Goal: Information Seeking & Learning: Learn about a topic

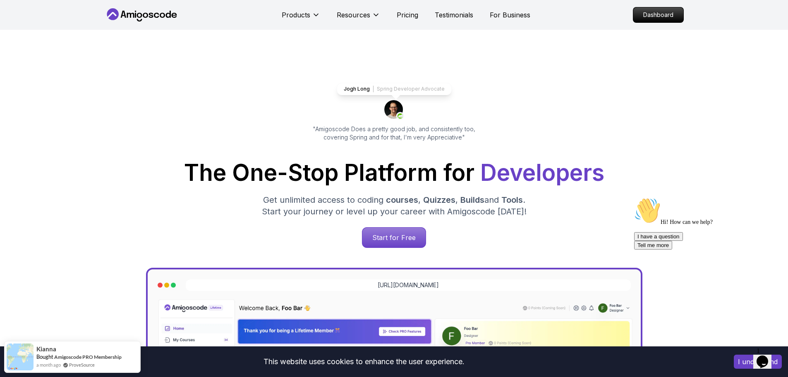
click at [674, 10] on p "Dashboard" at bounding box center [659, 15] width 48 height 14
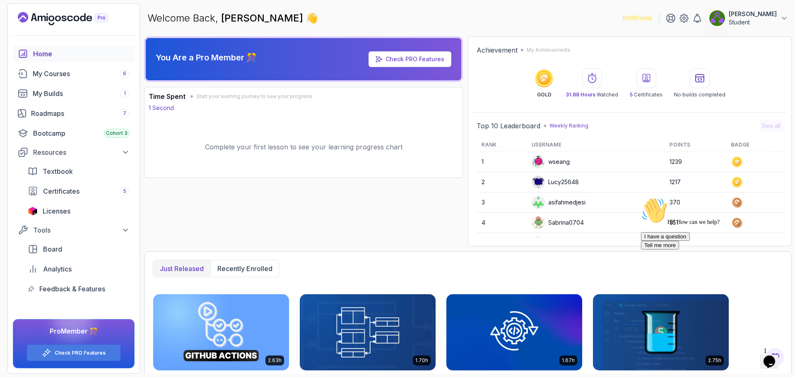
drag, startPoint x: 783, startPoint y: 150, endPoint x: 784, endPoint y: 164, distance: 14.1
click at [784, 164] on div "Top 10 Leaderboard Weekly Ranking See all Rank Username Points Badge 1 wseang 1…" at bounding box center [629, 179] width 315 height 126
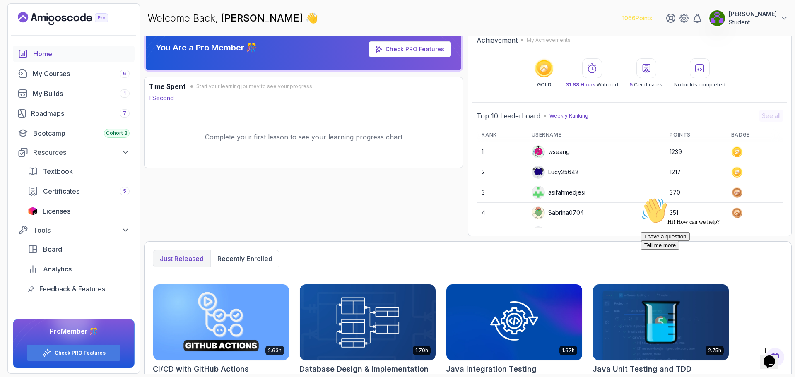
drag, startPoint x: 305, startPoint y: 240, endPoint x: 302, endPoint y: 255, distance: 15.7
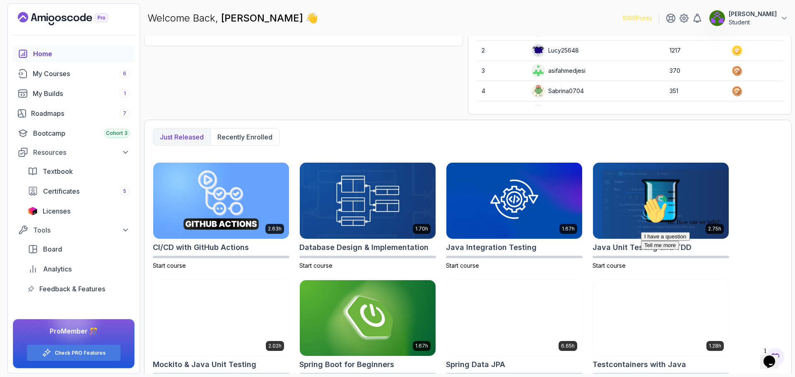
scroll to position [154, 0]
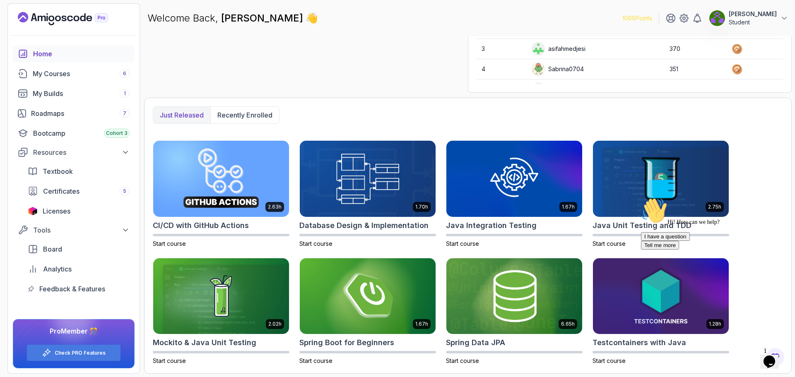
click at [641, 197] on icon "Chat attention grabber" at bounding box center [641, 197] width 0 height 0
drag, startPoint x: 767, startPoint y: 153, endPoint x: 760, endPoint y: 193, distance: 40.4
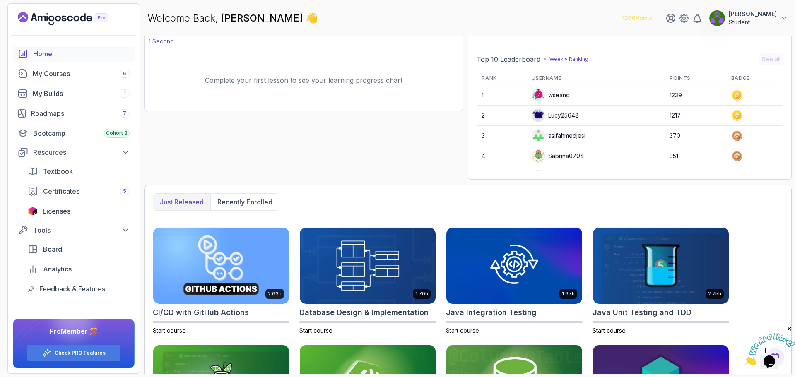
scroll to position [0, 0]
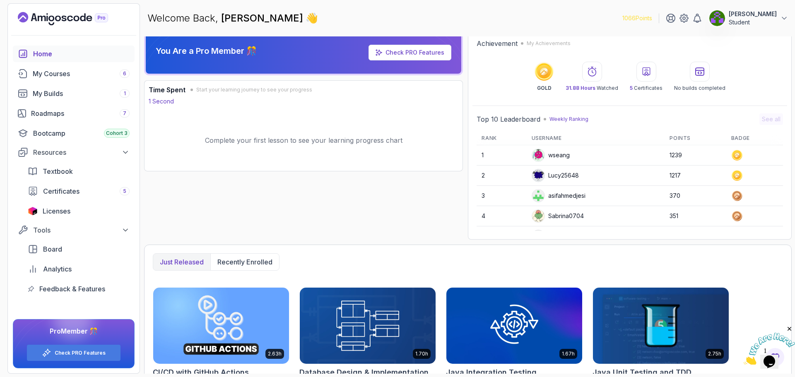
drag, startPoint x: 749, startPoint y: 202, endPoint x: 740, endPoint y: 165, distance: 38.7
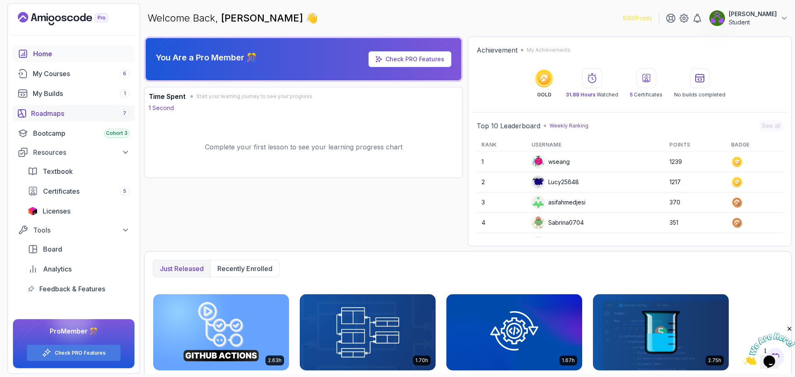
click at [55, 117] on div "Roadmaps 7" at bounding box center [80, 113] width 99 height 10
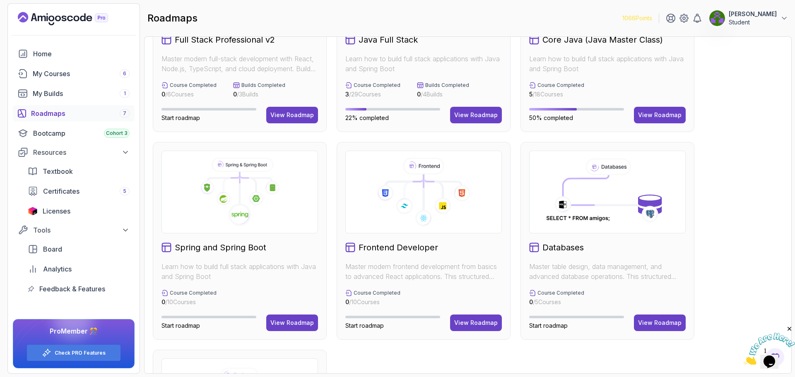
drag, startPoint x: 720, startPoint y: 100, endPoint x: 727, endPoint y: 132, distance: 33.4
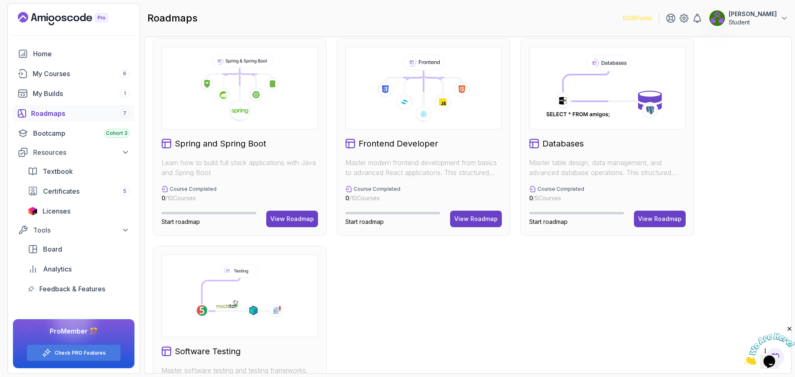
drag, startPoint x: 730, startPoint y: 161, endPoint x: 729, endPoint y: 213, distance: 52.2
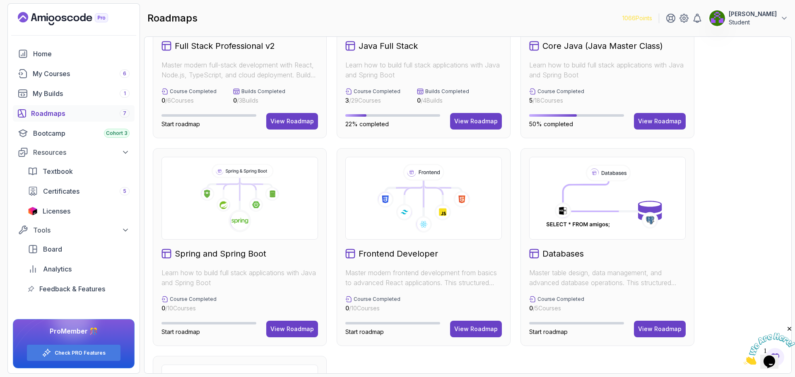
drag, startPoint x: 729, startPoint y: 213, endPoint x: 731, endPoint y: 156, distance: 57.6
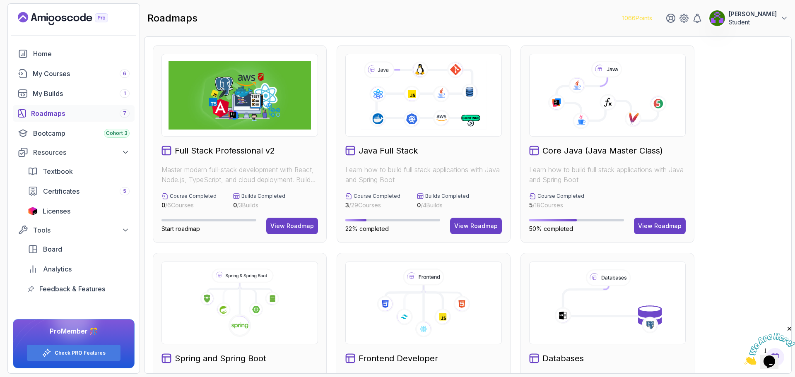
drag, startPoint x: 726, startPoint y: 123, endPoint x: 724, endPoint y: 103, distance: 19.6
click at [737, 135] on div "Full Stack Professional v2 Master modern full-stack development with React, Nod…" at bounding box center [468, 351] width 630 height 613
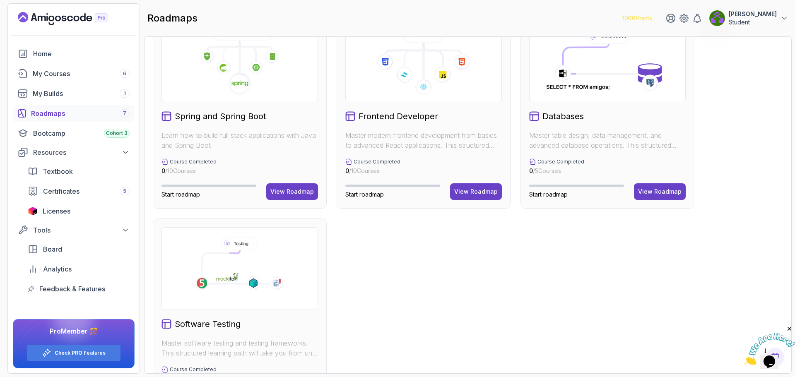
drag, startPoint x: 757, startPoint y: 132, endPoint x: 742, endPoint y: 158, distance: 29.1
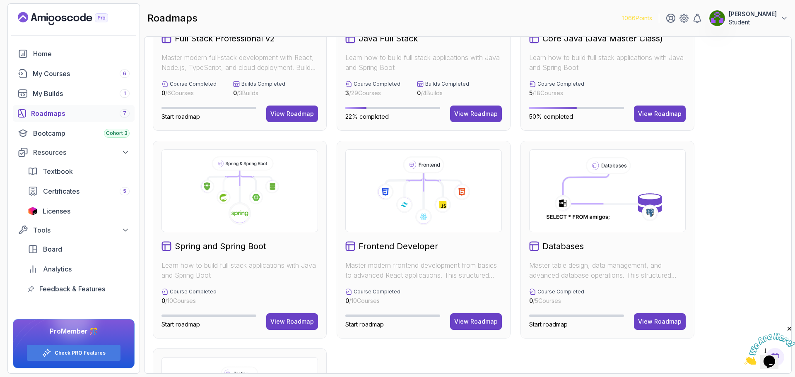
drag, startPoint x: 679, startPoint y: 284, endPoint x: 701, endPoint y: 256, distance: 35.4
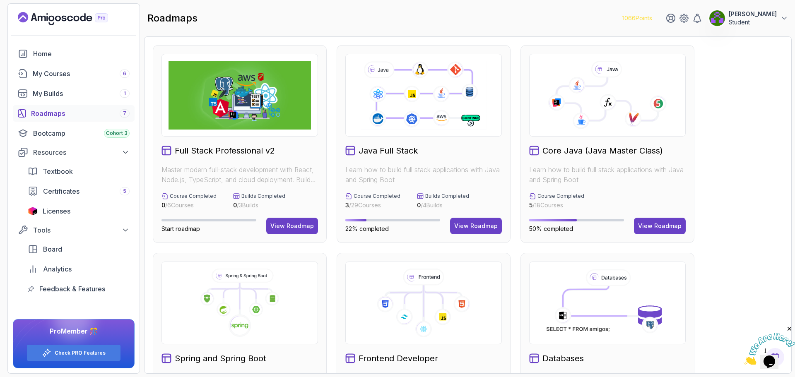
drag, startPoint x: 751, startPoint y: 240, endPoint x: 745, endPoint y: 192, distance: 48.0
click at [622, 158] on div "Core Java (Java Master Class) Learn how to build full stack applications with J…" at bounding box center [607, 144] width 174 height 198
click at [584, 79] on icon at bounding box center [576, 85] width 17 height 17
click at [659, 221] on button "View Roadmap" at bounding box center [660, 226] width 52 height 17
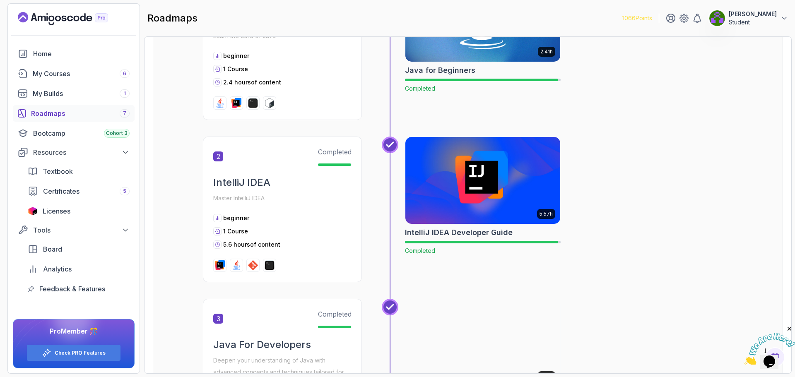
drag, startPoint x: 618, startPoint y: 304, endPoint x: 616, endPoint y: 315, distance: 11.9
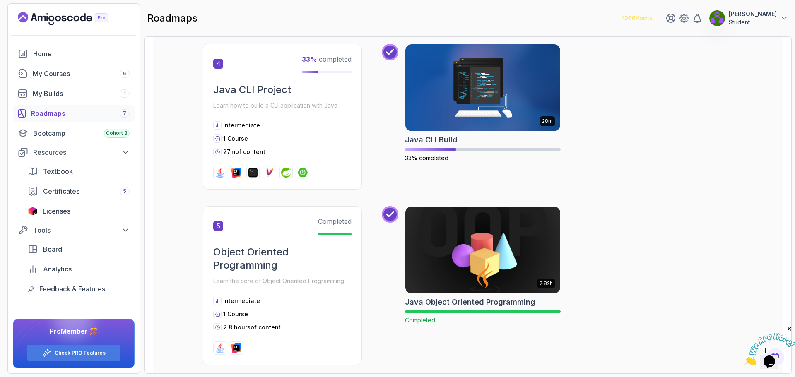
drag, startPoint x: 604, startPoint y: 243, endPoint x: 605, endPoint y: 254, distance: 11.6
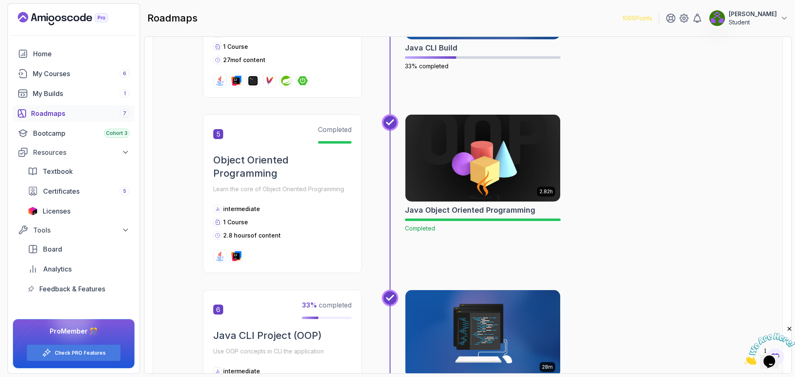
drag, startPoint x: 604, startPoint y: 261, endPoint x: 598, endPoint y: 263, distance: 6.2
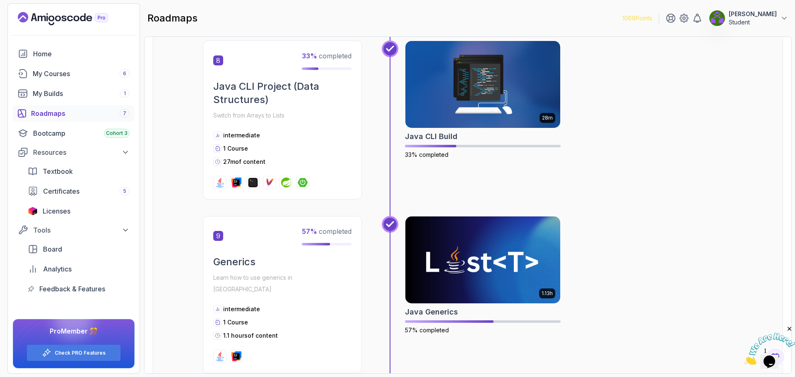
scroll to position [1384, 0]
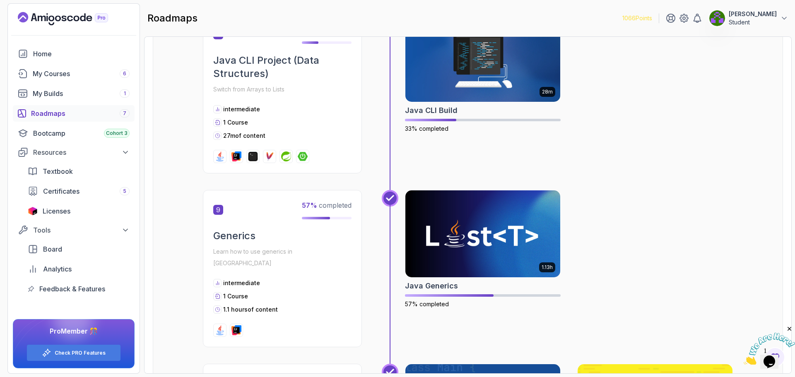
drag, startPoint x: 597, startPoint y: 260, endPoint x: 596, endPoint y: 268, distance: 7.9
drag, startPoint x: 596, startPoint y: 268, endPoint x: 653, endPoint y: 293, distance: 61.7
click at [653, 293] on div "1.13h Java Generics 57% completed" at bounding box center [569, 268] width 328 height 157
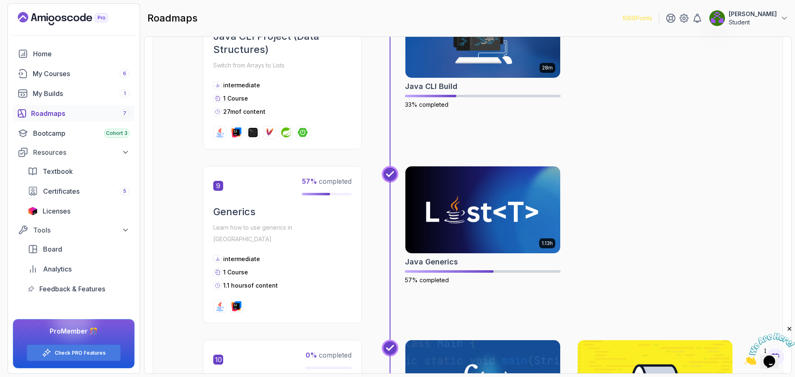
drag, startPoint x: 620, startPoint y: 186, endPoint x: 613, endPoint y: 220, distance: 34.5
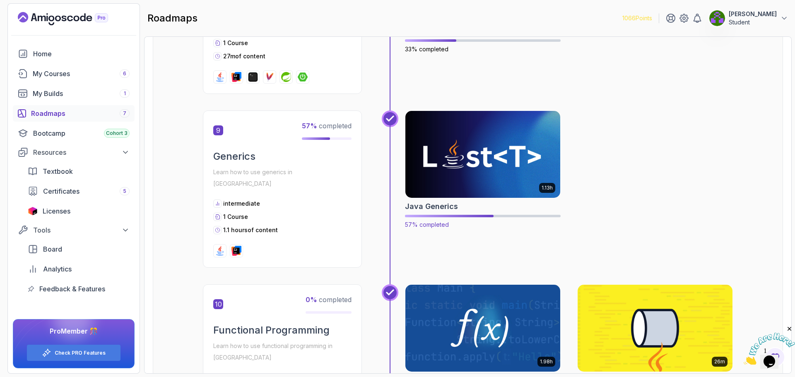
click at [461, 161] on img at bounding box center [482, 154] width 163 height 91
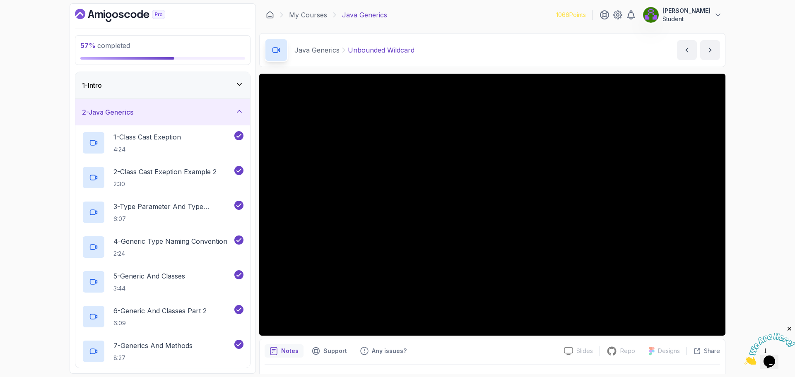
drag, startPoint x: 60, startPoint y: 189, endPoint x: 64, endPoint y: 242, distance: 52.7
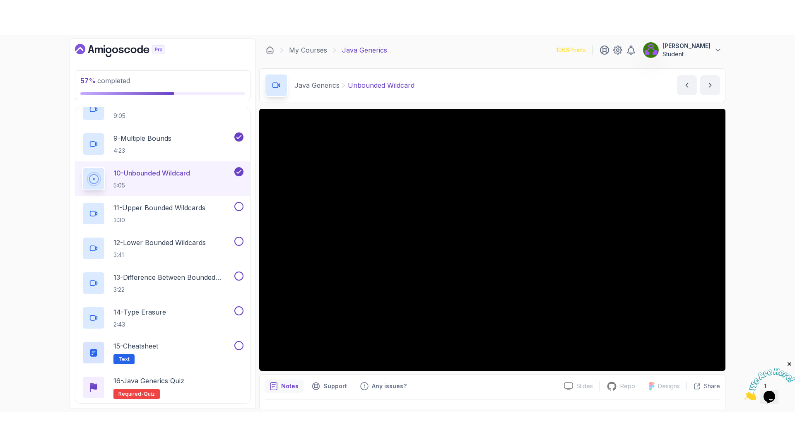
scroll to position [341, 0]
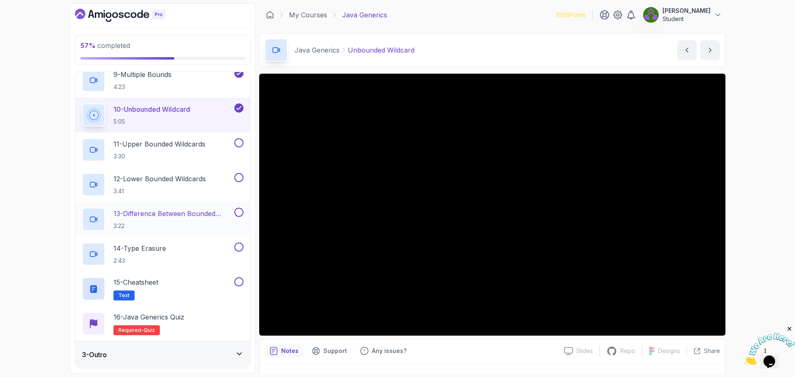
drag, startPoint x: 166, startPoint y: 195, endPoint x: 164, endPoint y: 226, distance: 30.3
click at [171, 147] on p "11 - Upper Bounded Wildcards" at bounding box center [159, 144] width 92 height 10
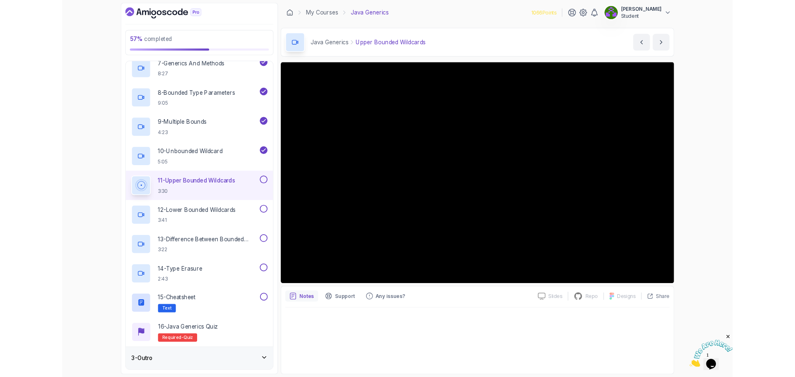
scroll to position [341, 0]
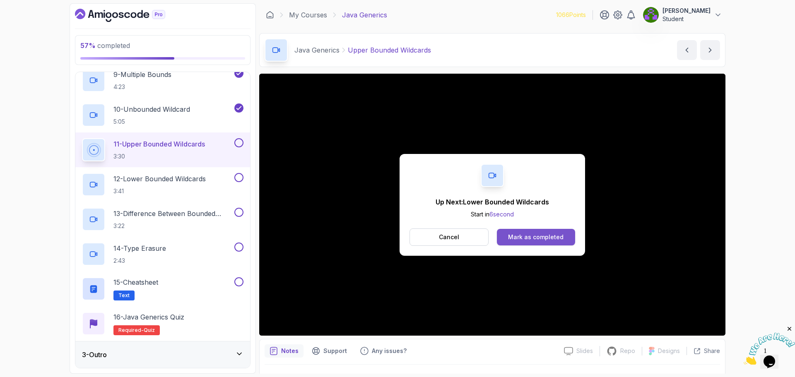
click at [539, 240] on div "Mark as completed" at bounding box center [535, 237] width 55 height 8
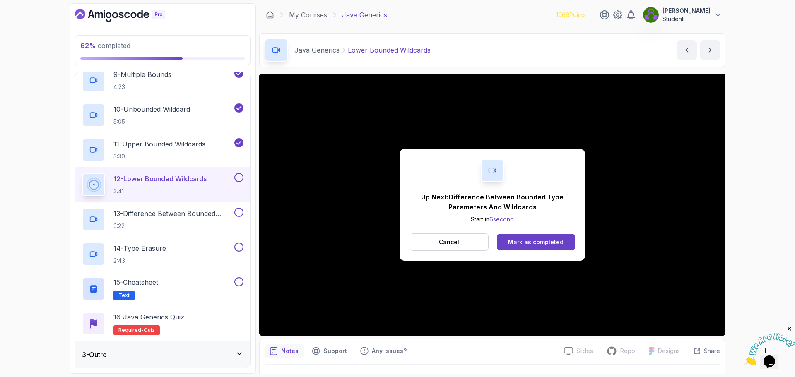
click at [539, 240] on div "Mark as completed" at bounding box center [535, 242] width 55 height 8
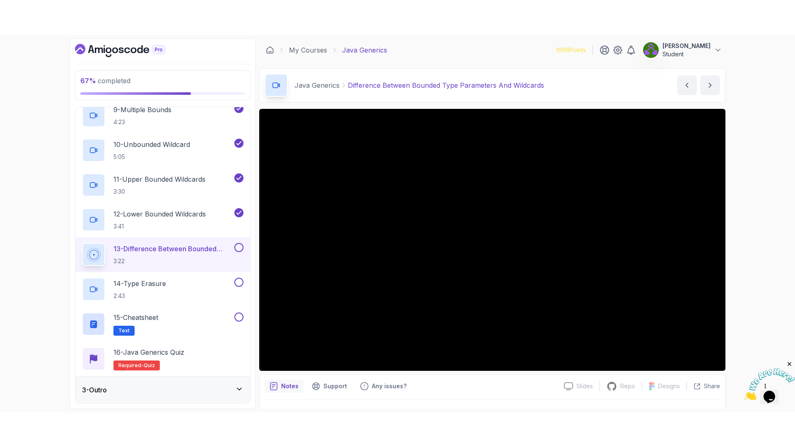
scroll to position [76, 0]
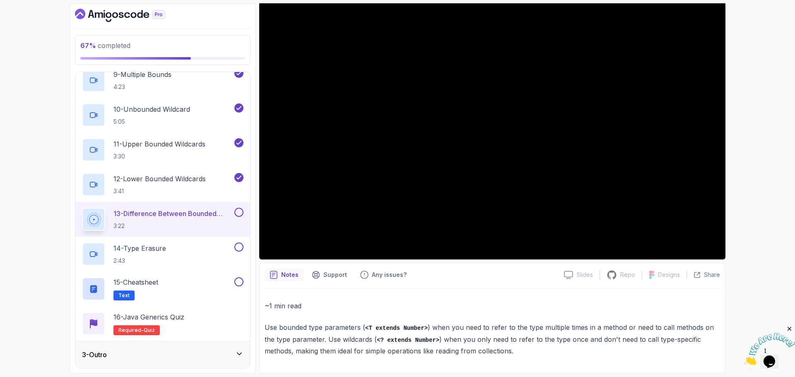
drag, startPoint x: 741, startPoint y: 174, endPoint x: 745, endPoint y: 98, distance: 76.2
drag, startPoint x: 73, startPoint y: 178, endPoint x: 67, endPoint y: 59, distance: 119.4
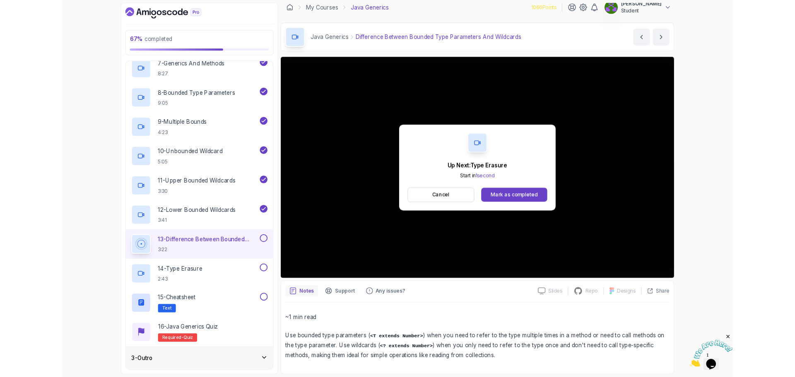
scroll to position [341, 0]
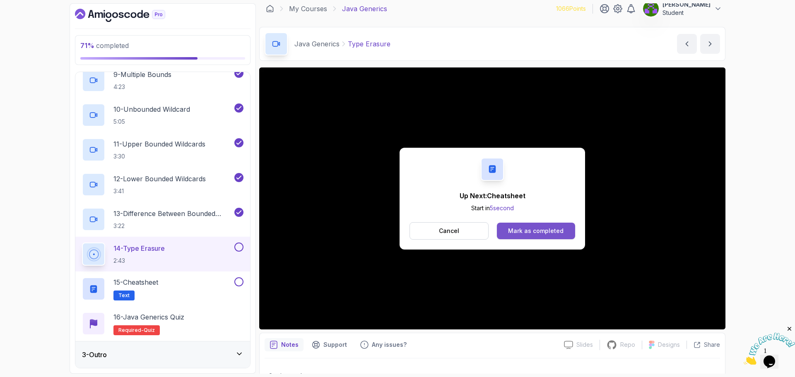
click at [543, 228] on div "Mark as completed" at bounding box center [535, 231] width 55 height 8
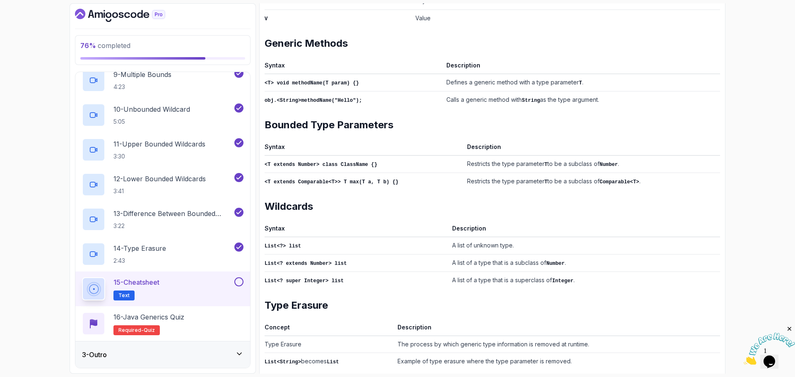
scroll to position [304, 0]
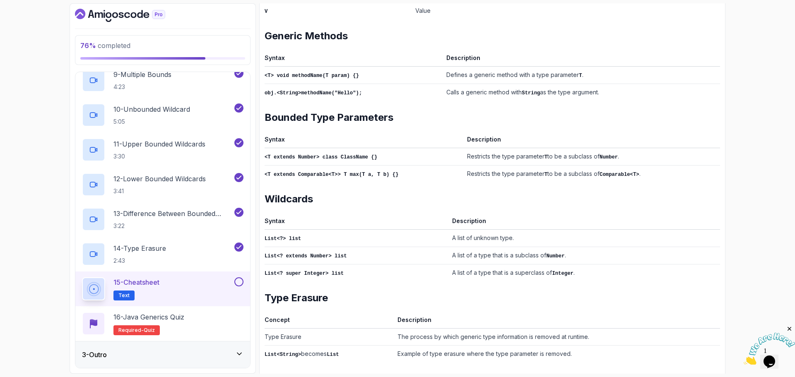
drag, startPoint x: 599, startPoint y: 132, endPoint x: 568, endPoint y: 247, distance: 119.7
drag, startPoint x: 609, startPoint y: 185, endPoint x: 598, endPoint y: 263, distance: 78.7
